Goal: Task Accomplishment & Management: Use online tool/utility

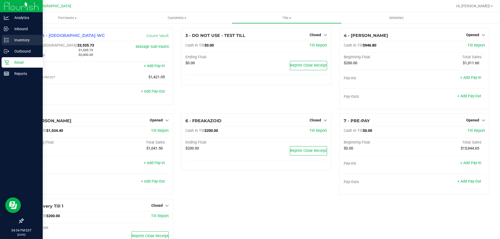
click at [15, 40] on p "Inventory" at bounding box center [24, 40] width 31 height 6
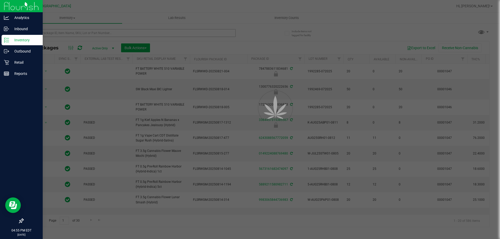
click at [122, 33] on div at bounding box center [250, 119] width 500 height 239
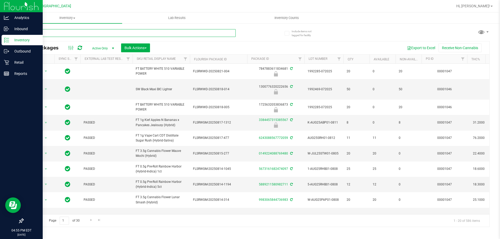
click at [122, 33] on input "text" at bounding box center [129, 33] width 213 height 8
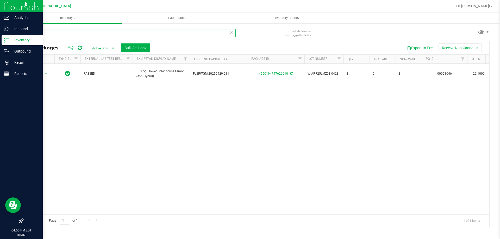
type input "4"
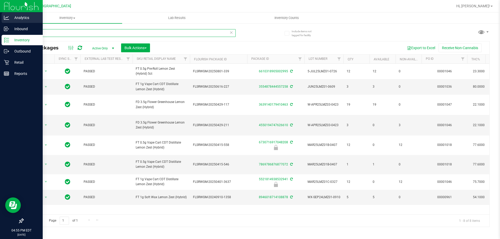
drag, startPoint x: 70, startPoint y: 30, endPoint x: 0, endPoint y: 14, distance: 71.6
click at [0, 14] on div "Analytics Inbound Inventory Outbound Retail Reports 04:55 PM EDT [DATE] 08/22 […" at bounding box center [250, 119] width 500 height 239
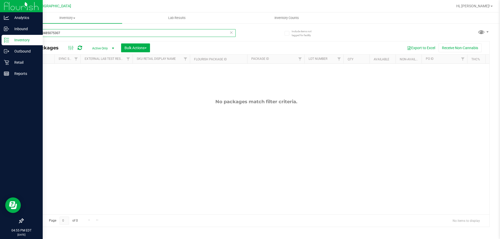
drag, startPoint x: 71, startPoint y: 33, endPoint x: 0, endPoint y: 5, distance: 76.4
click at [0, 8] on div "Analytics Inbound Inventory Outbound Retail Reports 04:55 PM EDT [DATE] 08/22 […" at bounding box center [250, 119] width 500 height 239
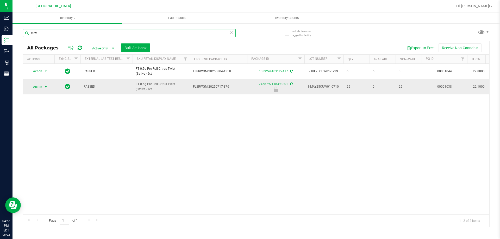
type input "cuw"
click at [36, 86] on span "Action" at bounding box center [35, 86] width 14 height 7
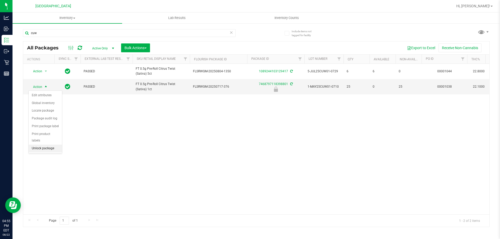
click at [42, 145] on li "Unlock package" at bounding box center [45, 149] width 33 height 8
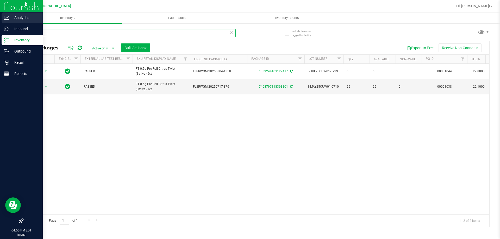
drag, startPoint x: 66, startPoint y: 36, endPoint x: 0, endPoint y: 20, distance: 68.5
click at [0, 20] on div "Analytics Inbound Inventory Outbound Retail Reports 04:55 PM EDT [DATE] 08/22 […" at bounding box center [250, 119] width 500 height 239
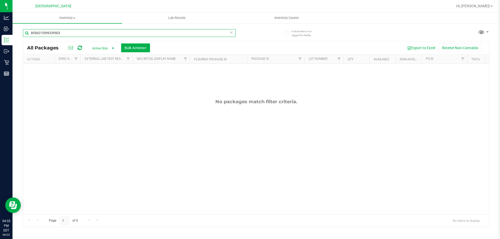
drag, startPoint x: 88, startPoint y: 30, endPoint x: 0, endPoint y: -10, distance: 96.6
click at [0, 0] on html "Analytics Inbound Inventory Outbound Retail Reports 04:55 PM EDT [DATE] 08/22 […" at bounding box center [250, 119] width 500 height 239
type input "t19"
